Goal: Task Accomplishment & Management: Manage account settings

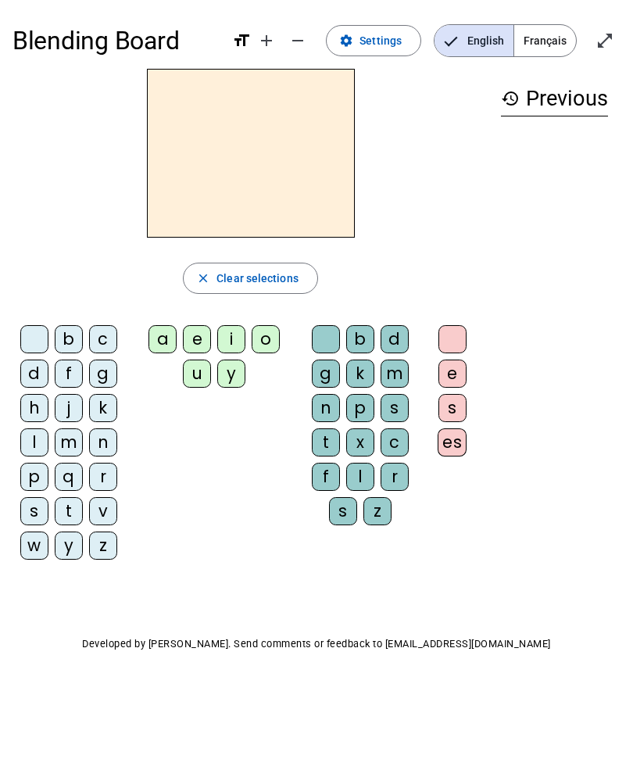
click at [538, 34] on span "Français" at bounding box center [545, 40] width 62 height 31
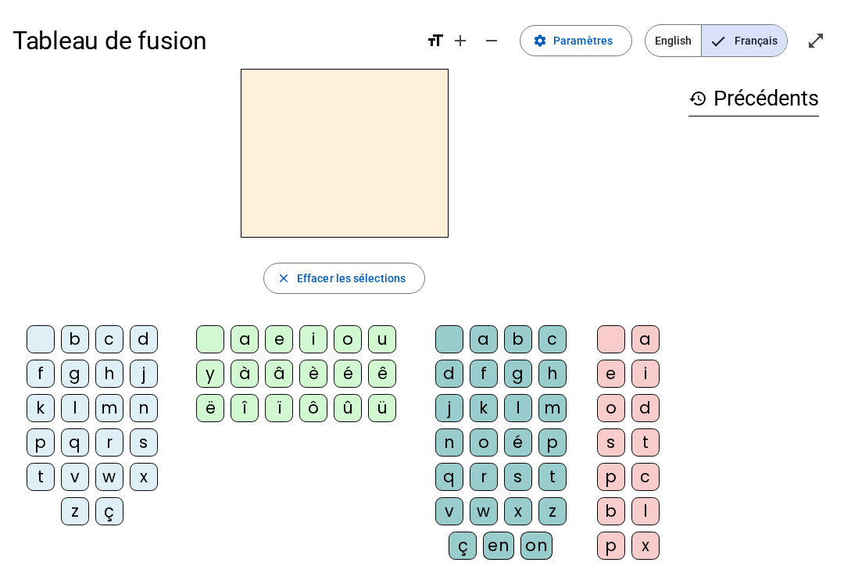
click at [584, 47] on span "Paramètres" at bounding box center [582, 40] width 59 height 19
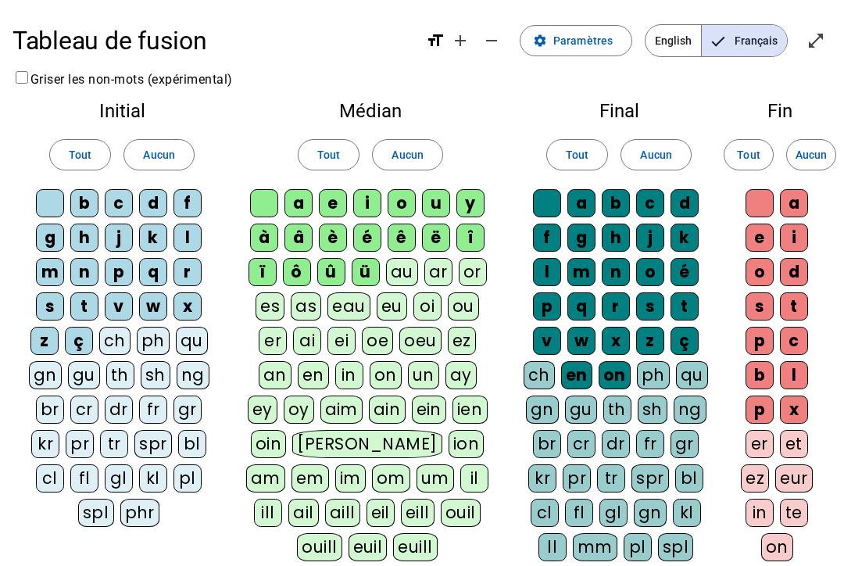
click at [365, 267] on div "ü" at bounding box center [366, 272] width 28 height 28
click at [337, 268] on div "û" at bounding box center [331, 272] width 28 height 28
click at [302, 266] on div "ô" at bounding box center [297, 272] width 28 height 28
click at [266, 268] on div "ï" at bounding box center [262, 272] width 28 height 28
click at [443, 248] on div "ë" at bounding box center [436, 237] width 28 height 28
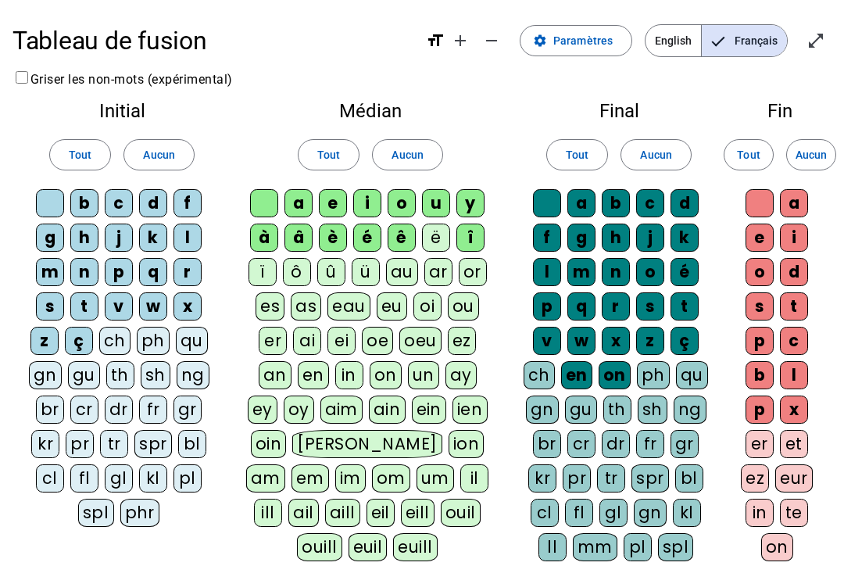
click at [473, 239] on div "î" at bounding box center [470, 237] width 28 height 28
click at [582, 373] on div "en" at bounding box center [576, 375] width 31 height 28
click at [617, 379] on div "on" at bounding box center [614, 375] width 32 height 28
click at [595, 46] on span "Paramètres" at bounding box center [582, 40] width 59 height 19
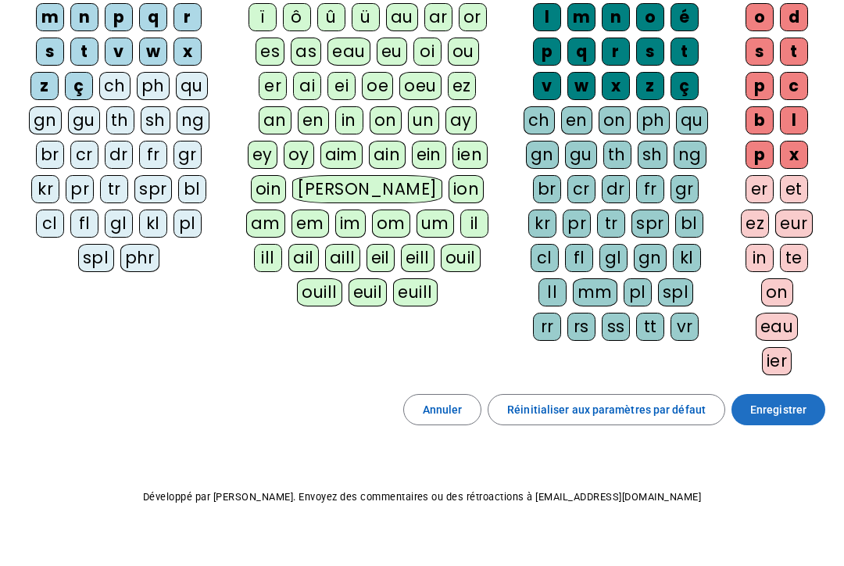
scroll to position [254, 0]
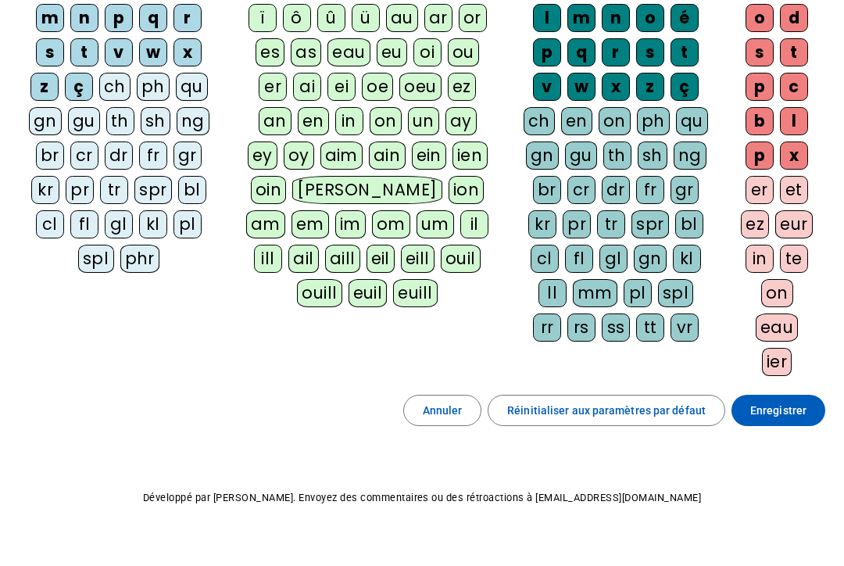
click at [632, 414] on span "Enregistrer" at bounding box center [778, 410] width 56 height 19
